Goal: Ask a question: Seek information or help from site administrators or community

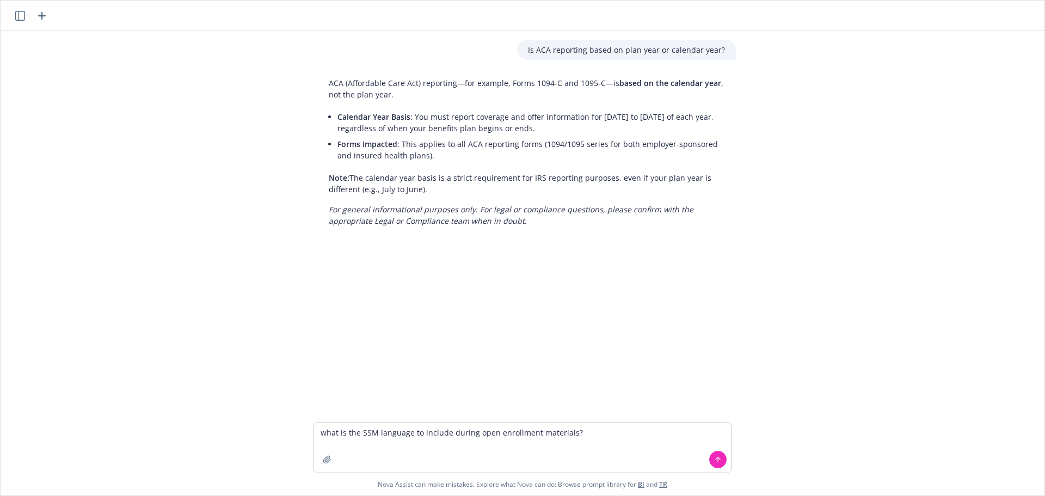
type textarea "what is the SSM language to include during open enrollment materials?"
click at [716, 460] on icon at bounding box center [718, 458] width 4 height 2
